Goal: Submit feedback/report problem

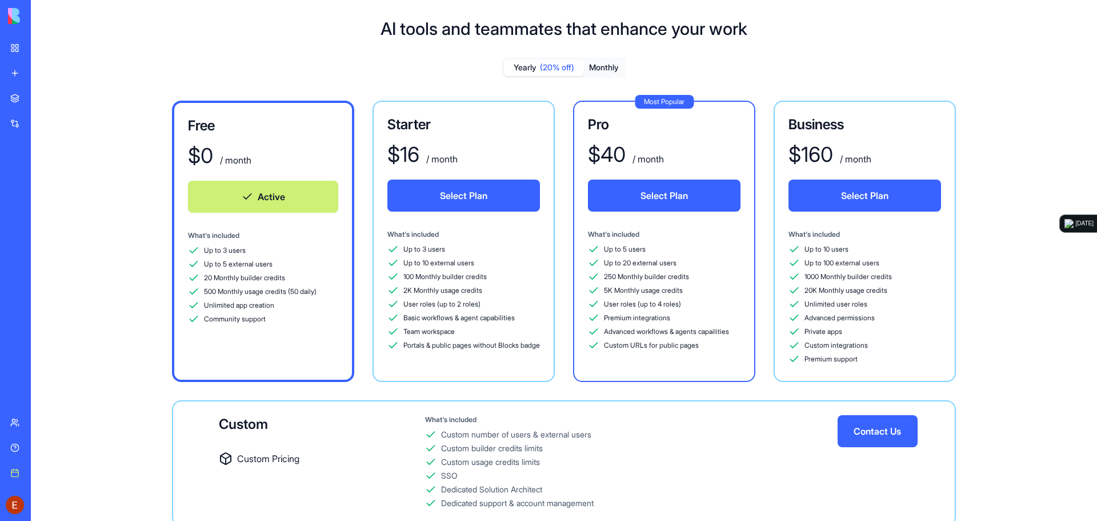
click at [41, 52] on div "My Workspace" at bounding box center [34, 47] width 15 height 11
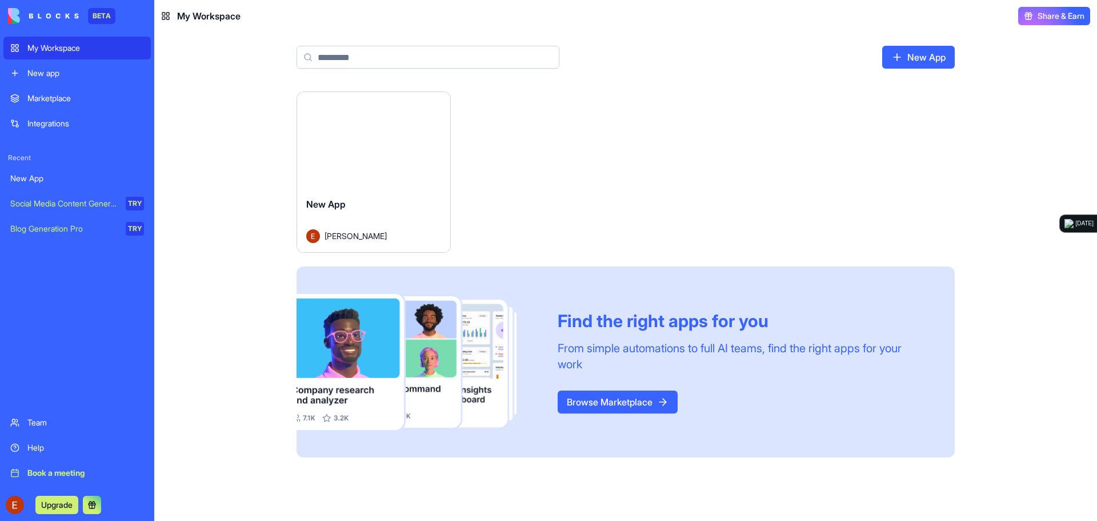
click at [367, 159] on div "Launch" at bounding box center [373, 140] width 153 height 96
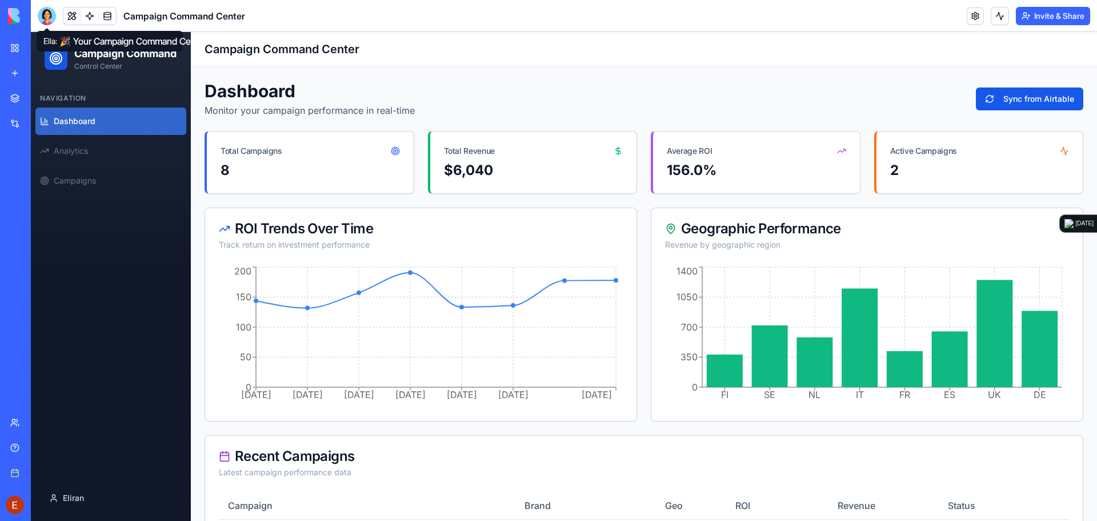
click at [47, 12] on div at bounding box center [47, 16] width 18 height 18
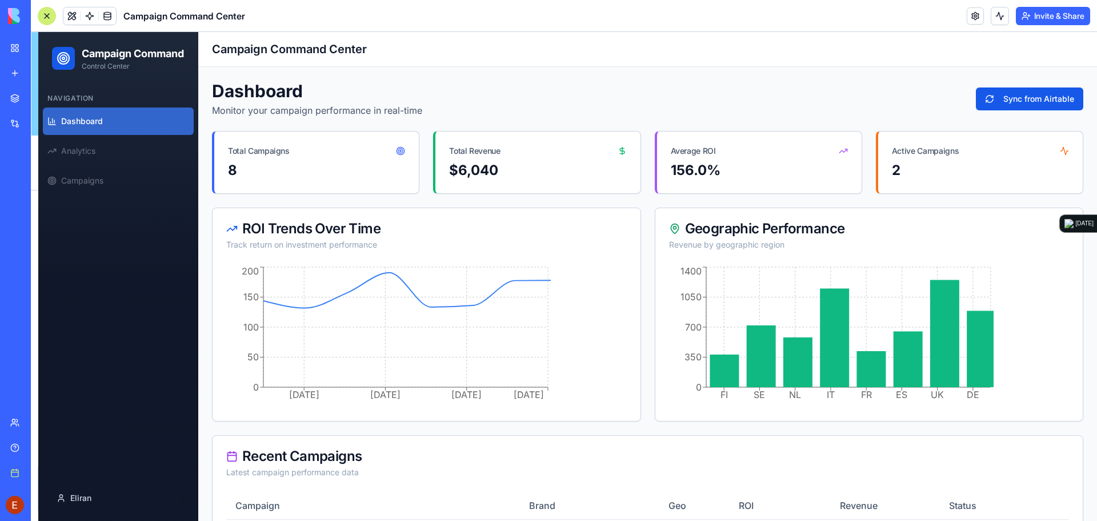
scroll to position [1918, 0]
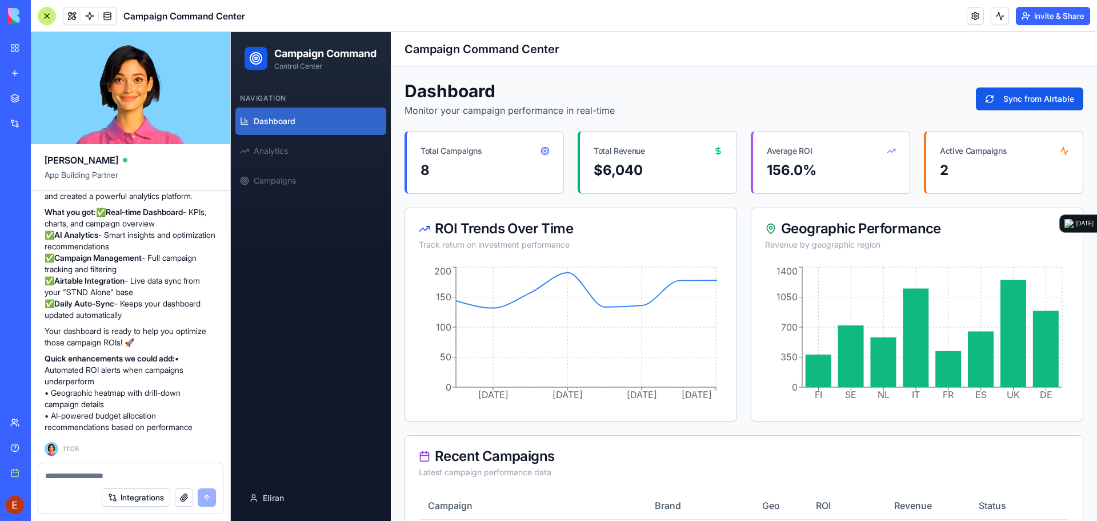
click at [93, 467] on div at bounding box center [130, 472] width 185 height 18
click at [94, 473] on textarea at bounding box center [130, 475] width 171 height 11
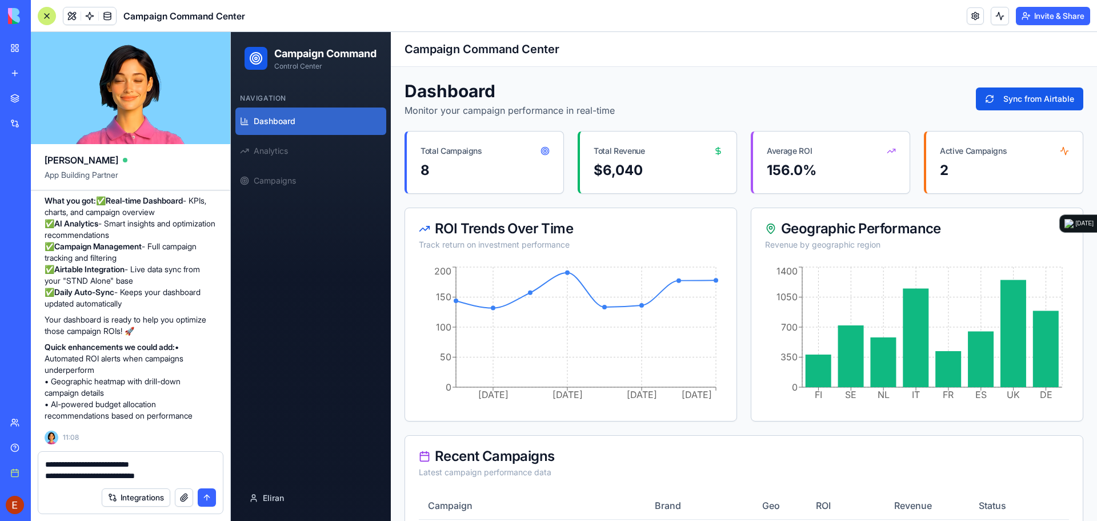
type textarea "**********"
